Goal: Transaction & Acquisition: Subscribe to service/newsletter

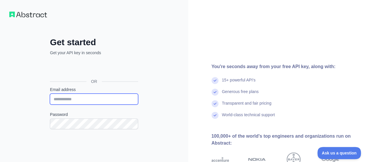
click at [102, 96] on input "Email address" at bounding box center [94, 99] width 88 height 11
type input "**********"
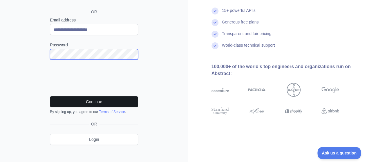
scroll to position [75, 0]
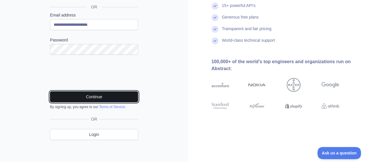
click at [108, 98] on button "Continue" at bounding box center [94, 96] width 88 height 11
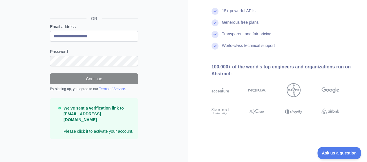
scroll to position [56, 0]
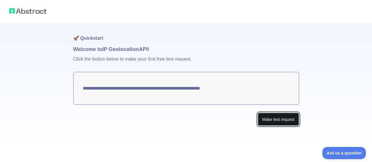
click at [262, 118] on button "Make test request" at bounding box center [278, 119] width 41 height 13
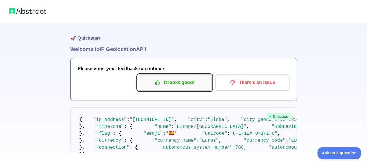
click at [186, 85] on p "It looks good!" at bounding box center [175, 83] width 66 height 10
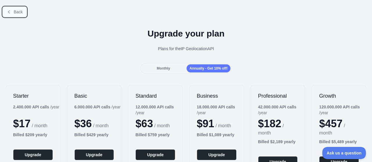
click at [13, 11] on button "Back" at bounding box center [15, 12] width 24 height 10
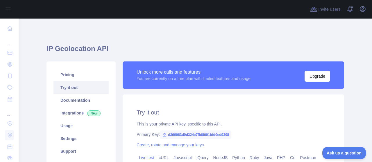
scroll to position [48, 0]
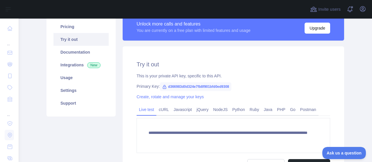
click at [213, 88] on span "d366983d0d324e7fb8f901bfd0ed9308" at bounding box center [195, 86] width 71 height 9
drag, startPoint x: 228, startPoint y: 87, endPoint x: 148, endPoint y: 87, distance: 79.9
click at [148, 87] on div "Primary Key: d366983d0d324e7fb8f901bfd0ed9308" at bounding box center [233, 87] width 193 height 6
click at [227, 86] on span "d366983d0d324e7fb8f901bfd0ed9308" at bounding box center [195, 86] width 71 height 9
drag, startPoint x: 228, startPoint y: 86, endPoint x: 163, endPoint y: 86, distance: 64.5
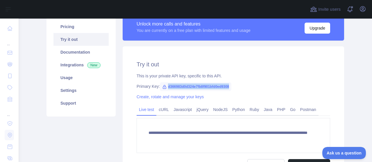
click at [163, 86] on span "d366983d0d324e7fb8f901bfd0ed9308" at bounding box center [195, 86] width 71 height 9
copy span "d366983d0d324e7fb8f901bfd0ed9308"
